Goal: Transaction & Acquisition: Book appointment/travel/reservation

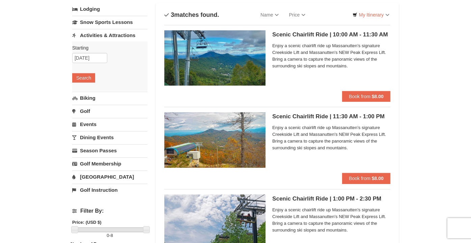
scroll to position [41, 0]
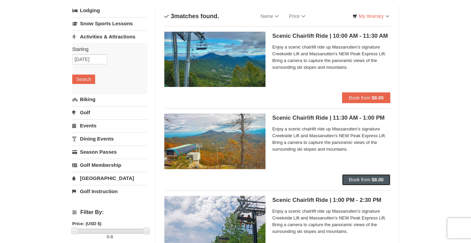
click at [374, 181] on strong "$8.00" at bounding box center [378, 179] width 12 height 5
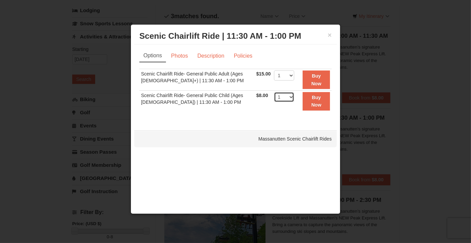
click at [290, 96] on select "1 2 3 4 5 6 7 8 9 10 11 12 13 14 15 16 17 18 19 20 21 22" at bounding box center [284, 97] width 20 height 10
click at [258, 119] on div "Options Photos Description Policies Sorry, no matches found. Please remove some…" at bounding box center [235, 84] width 203 height 79
click at [287, 75] on select "1 2 3 4 5 6 7 8 9 10 11 12 13 14 15 16 17 18 19 20 21 22" at bounding box center [284, 76] width 20 height 10
select select "2"
click at [274, 71] on select "1 2 3 4 5 6 7 8 9 10 11 12 13 14 15 16 17 18 19 20 21 22" at bounding box center [284, 76] width 20 height 10
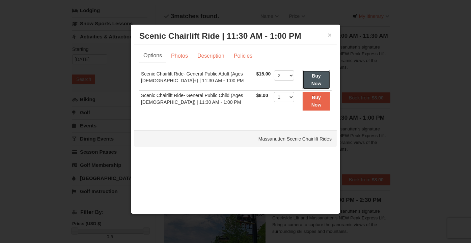
click at [318, 80] on strong "Buy Now" at bounding box center [317, 79] width 10 height 13
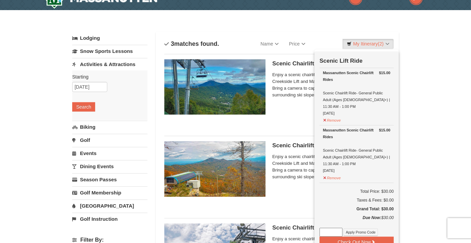
scroll to position [0, 0]
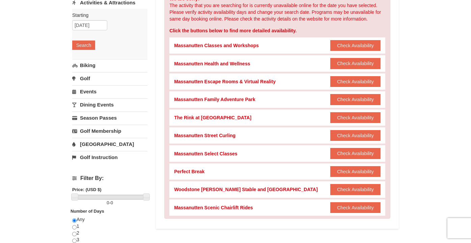
scroll to position [76, 0]
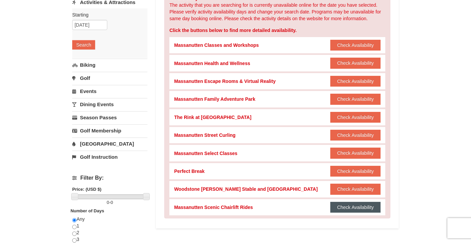
click at [347, 205] on button "Check Availability" at bounding box center [355, 207] width 50 height 11
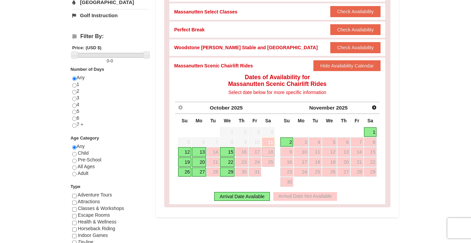
scroll to position [219, 0]
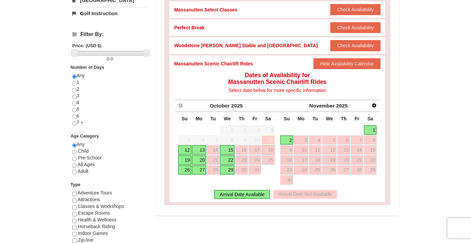
click at [185, 159] on link "19" at bounding box center [184, 160] width 13 height 9
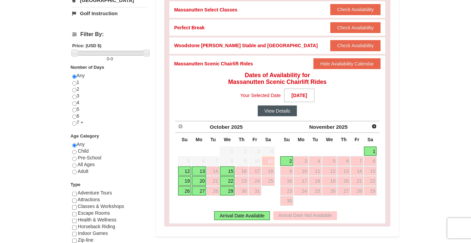
click at [280, 111] on button "View Details" at bounding box center [277, 111] width 39 height 11
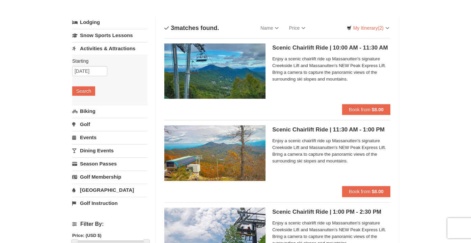
scroll to position [30, 0]
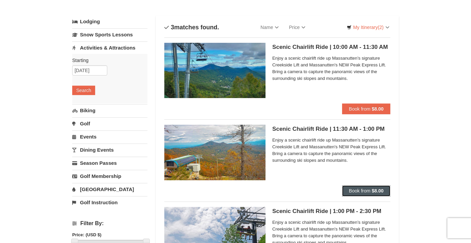
click at [380, 191] on strong "$8.00" at bounding box center [378, 190] width 12 height 5
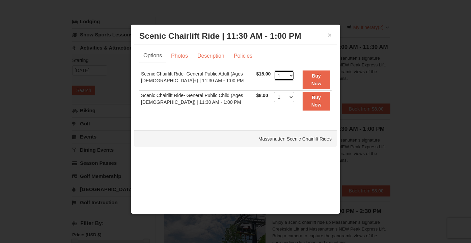
click at [288, 76] on select "1 2 3 4 5 6 7 8 9 10 11 12 13 14 15 16 17 18 19 20 21 22" at bounding box center [284, 76] width 20 height 10
select select "2"
click at [274, 71] on select "1 2 3 4 5 6 7 8 9 10 11 12 13 14 15 16 17 18 19 20 21 22" at bounding box center [284, 76] width 20 height 10
click at [320, 79] on button "Buy Now" at bounding box center [316, 80] width 27 height 19
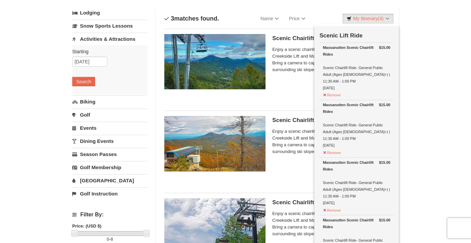
scroll to position [39, 0]
click at [325, 90] on button "Remove" at bounding box center [332, 94] width 18 height 8
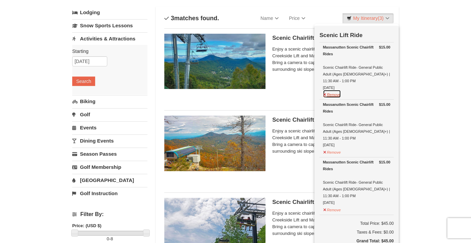
click at [328, 90] on button "Remove" at bounding box center [332, 94] width 18 height 8
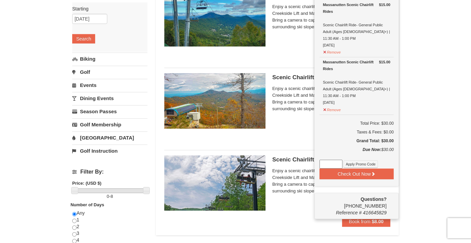
scroll to position [82, 0]
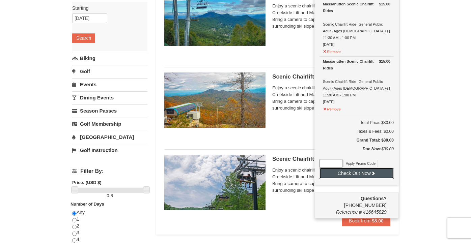
click at [375, 171] on icon at bounding box center [373, 173] width 5 height 5
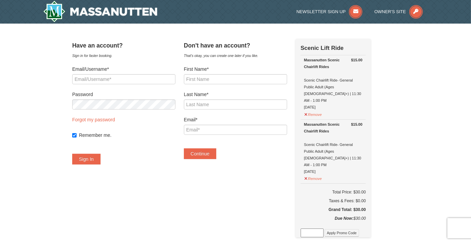
click at [249, 203] on div "Have an account? Sign in for faster booking. Email/Username* Password Forgot my…" at bounding box center [235, 230] width 327 height 382
click at [237, 80] on input "First Name*" at bounding box center [235, 79] width 103 height 10
type input "Prahadeesh"
type input "Nagaretnam"
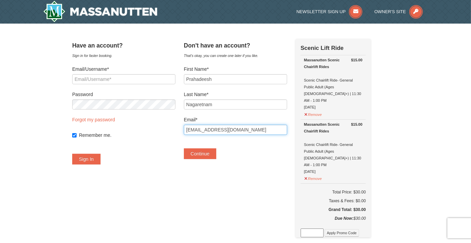
click at [246, 130] on input "[EMAIL_ADDRESS][DOMAIN_NAME]" at bounding box center [235, 130] width 103 height 10
type input "s"
type input "[EMAIL_ADDRESS][DOMAIN_NAME]"
click at [244, 173] on div "Have an account? Sign in for faster booking. Email/Username* Password Forgot my…" at bounding box center [235, 230] width 327 height 382
click at [215, 154] on button "Continue" at bounding box center [200, 154] width 32 height 11
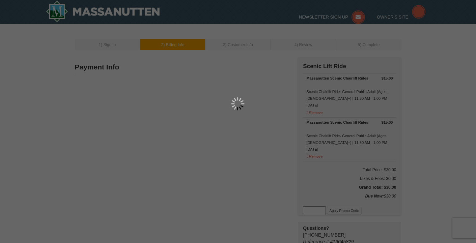
type input "Prahadeesh Nagaretnam"
type input "praha@umd.edu"
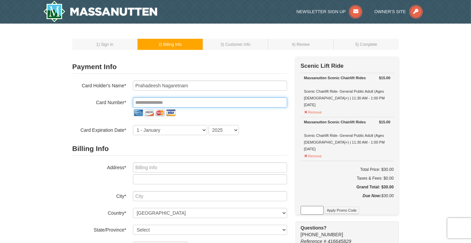
click at [210, 104] on input "tel" at bounding box center [210, 103] width 154 height 10
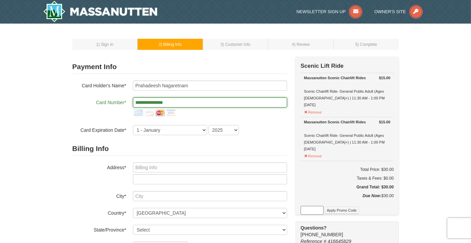
type input "**********"
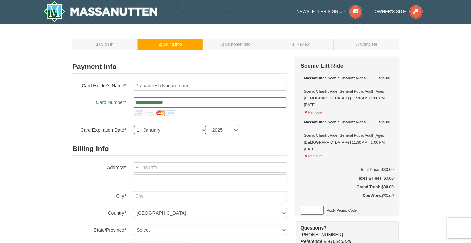
click at [200, 130] on select "1 - January 2 - February 3 - March 4 - April 5 - May 6 - June 7 - July 8 - Augu…" at bounding box center [170, 130] width 74 height 10
select select "11"
click at [133, 125] on select "1 - January 2 - February 3 - March 4 - April 5 - May 6 - June 7 - July 8 - Augu…" at bounding box center [170, 130] width 74 height 10
click at [236, 131] on select "2025 2026 2027 2028 2029 2030 2031 2032 2033 2034" at bounding box center [224, 130] width 30 height 10
select select "2029"
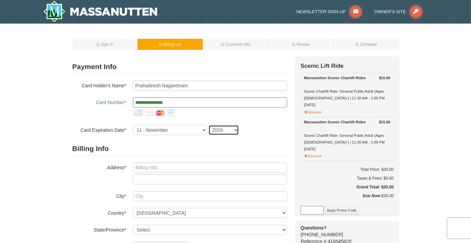
click at [209, 125] on select "2025 2026 2027 2028 2029 2030 2031 2032 2033 2034" at bounding box center [224, 130] width 30 height 10
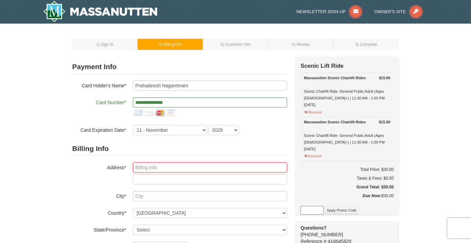
click at [213, 168] on input "text" at bounding box center [210, 168] width 154 height 10
type input "3404 Tulane Dr"
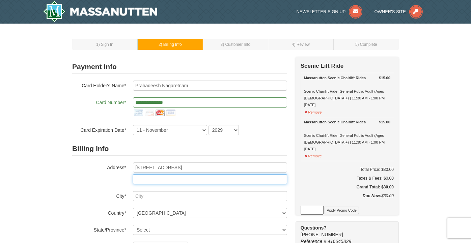
type input "Apt 013"
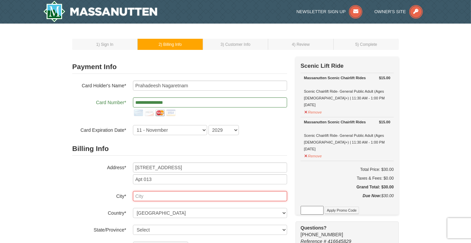
type input "Hyattsville"
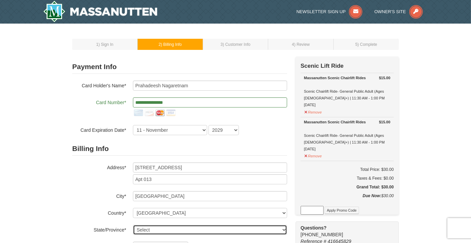
select select "MD"
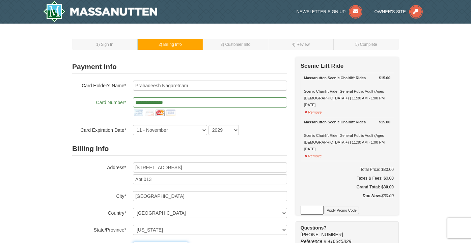
type input "20783"
type input "shapirah@live.com"
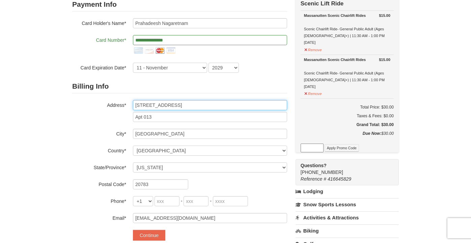
scroll to position [119, 0]
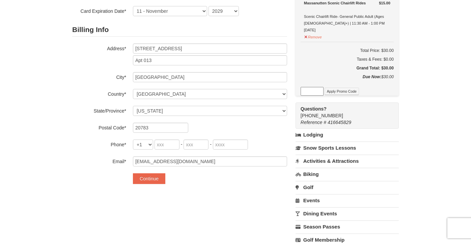
click at [169, 151] on div "Billing Info Address* 3404 Tulane Dr Apt 013 City* Hyattsville Country* ----- S…" at bounding box center [179, 95] width 215 height 144
click at [169, 145] on input "tel" at bounding box center [167, 145] width 25 height 10
type input "217"
type input "790"
type input "7394"
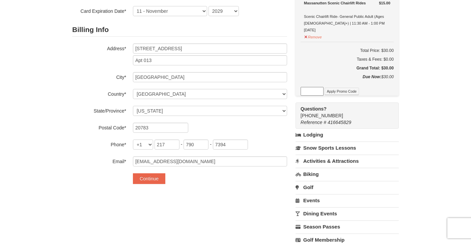
click at [58, 158] on div "1 ) Sign In 2 ) Billing Info 3 ) Customer Info ) Review ×" at bounding box center [235, 99] width 471 height 390
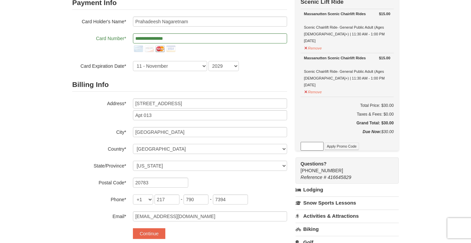
scroll to position [108, 0]
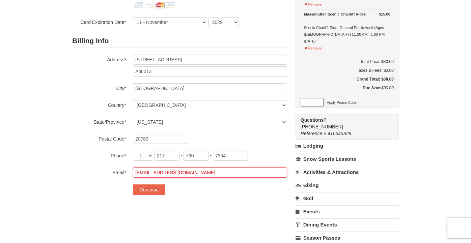
drag, startPoint x: 187, startPoint y: 171, endPoint x: 89, endPoint y: 172, distance: 98.6
click at [89, 172] on div "Email* shapirah@live.com" at bounding box center [179, 173] width 215 height 10
type input "[EMAIL_ADDRESS][DOMAIN_NAME]"
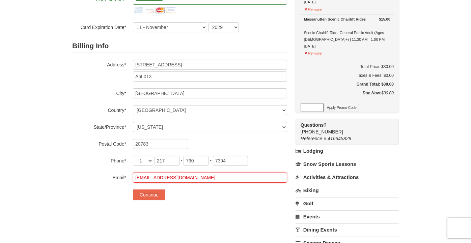
scroll to position [109, 0]
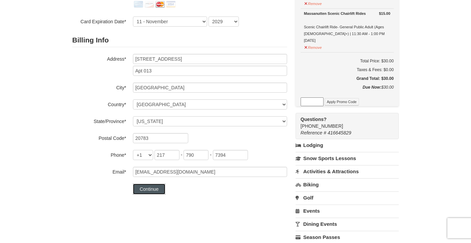
click at [158, 188] on button "Continue" at bounding box center [149, 189] width 32 height 11
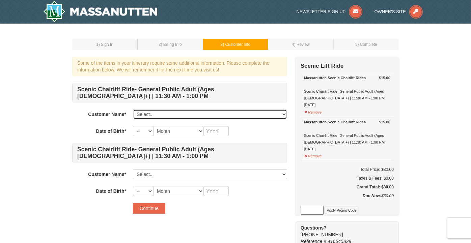
click at [186, 115] on select "Select... Prahadeesh Nagaretnam Add New..." at bounding box center [210, 114] width 154 height 10
select select "28373423"
click at [133, 109] on select "Select... Prahadeesh Nagaretnam Add New..." at bounding box center [210, 114] width 154 height 10
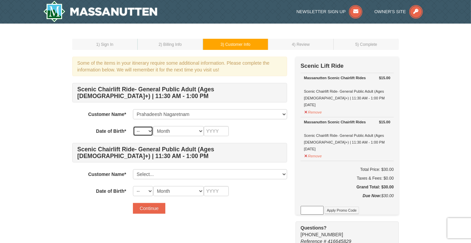
click at [146, 130] on select "-- 01 02 03 04 05 06 07 08 09 10 11 12 13 14 15 16 17 18 19 20 21 22 23 24 25 2…" at bounding box center [143, 131] width 20 height 10
select select "04"
click at [133, 126] on select "-- 01 02 03 04 05 06 07 08 09 10 11 12 13 14 15 16 17 18 19 20 21 22 23 24 25 2…" at bounding box center [143, 131] width 20 height 10
click at [197, 128] on select "Month January February March April May June July August September October Novem…" at bounding box center [178, 131] width 51 height 10
select select "07"
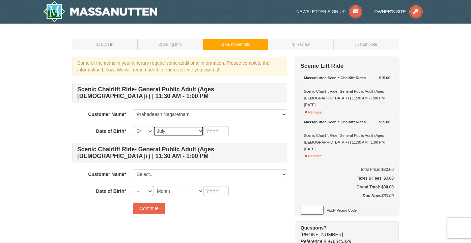
click at [153, 126] on select "Month January February March April May June July August September October Novem…" at bounding box center [178, 131] width 51 height 10
click at [216, 133] on input "text" at bounding box center [216, 131] width 25 height 10
type input "1989"
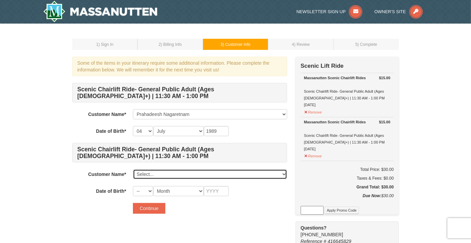
click at [151, 171] on select "Select... Prahadeesh Nagaretnam Add New..." at bounding box center [210, 174] width 154 height 10
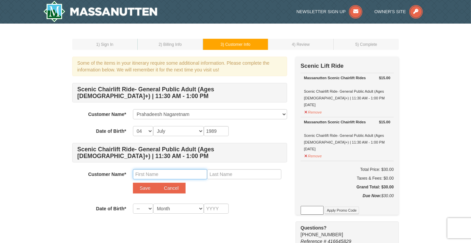
click at [152, 175] on input "text" at bounding box center [170, 174] width 74 height 10
type input "Kiruthika"
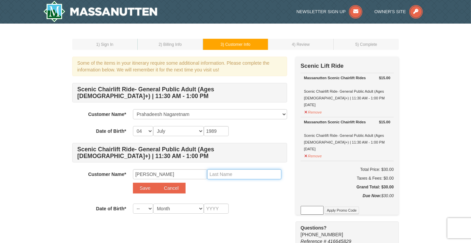
click at [216, 172] on input "text" at bounding box center [244, 174] width 74 height 10
type input "Arulmoly"
click at [232, 193] on div "Customer Name* Select... Prahadeesh Nagaretnam Add New... Kiruthika Arulmoly Sa…" at bounding box center [179, 183] width 215 height 28
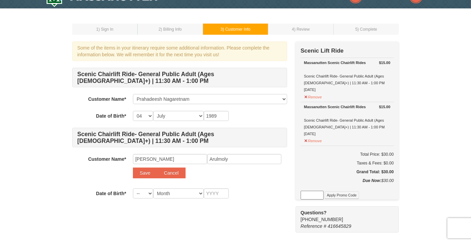
scroll to position [21, 0]
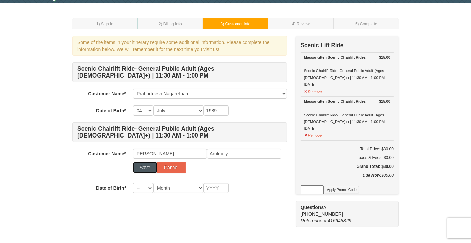
click at [141, 164] on button "Save" at bounding box center [145, 167] width 24 height 11
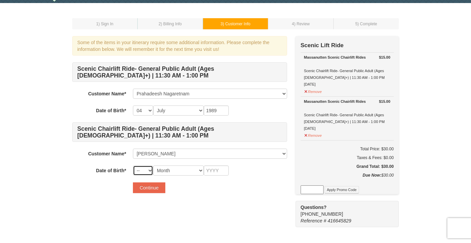
click at [151, 170] on select "-- 01 02 03 04 05 06 07 08 09 10 11 12 13 14 15 16 17 18 19 20 21 22 23 24 25 2…" at bounding box center [143, 171] width 20 height 10
select select "07"
click at [133, 166] on select "-- 01 02 03 04 05 06 07 08 09 10 11 12 13 14 15 16 17 18 19 20 21 22 23 24 25 2…" at bounding box center [143, 171] width 20 height 10
click at [191, 167] on select "Month January February March April May June July August September October Novem…" at bounding box center [178, 171] width 51 height 10
select select "08"
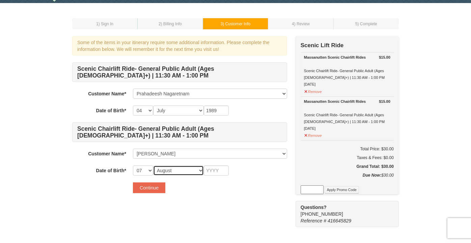
click at [153, 166] on select "Month January February March April May June July August September October Novem…" at bounding box center [178, 171] width 51 height 10
click at [216, 169] on input "text" at bounding box center [216, 171] width 25 height 10
type input "1990"
click at [206, 190] on div "Continue" at bounding box center [210, 188] width 154 height 11
click at [149, 188] on button "Continue" at bounding box center [149, 188] width 32 height 11
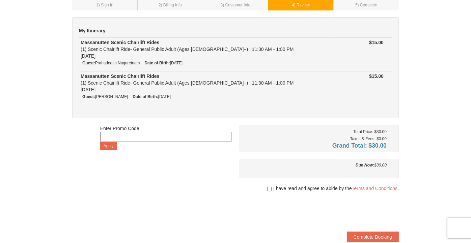
scroll to position [90, 0]
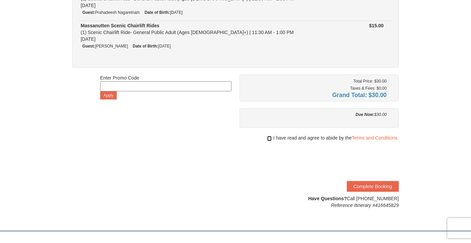
click at [268, 139] on input "checkbox" at bounding box center [269, 138] width 4 height 5
checkbox input "true"
click at [357, 185] on button "Complete Booking" at bounding box center [373, 186] width 52 height 11
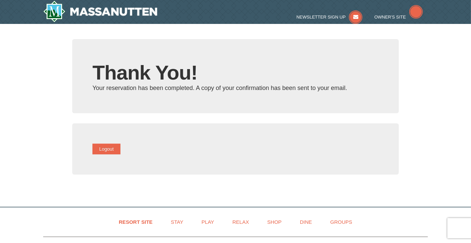
type input "[EMAIL_ADDRESS][DOMAIN_NAME]"
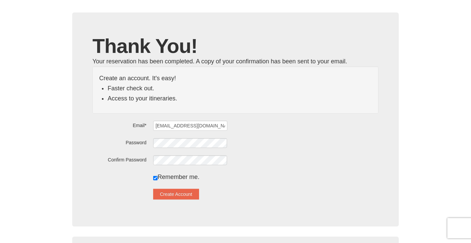
scroll to position [36, 0]
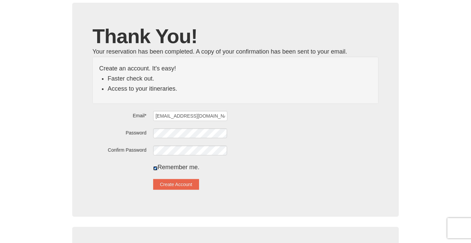
click at [158, 167] on input "checkbox" at bounding box center [155, 168] width 4 height 4
checkbox input "false"
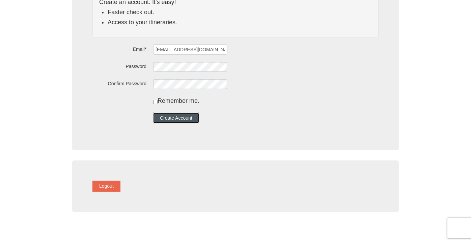
click at [196, 115] on button "Create Account" at bounding box center [176, 118] width 46 height 11
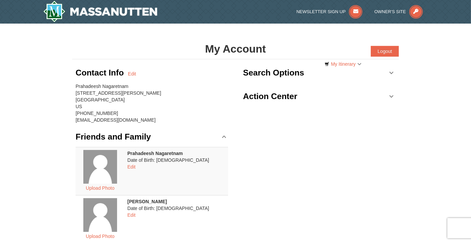
click at [238, 127] on div "Contact Info Edit Prahadeesh Nagaretnam 3404 Tulane Dr Apt 013 Hyattsville, MD …" at bounding box center [235, 187] width 327 height 256
